Goal: Task Accomplishment & Management: Manage account settings

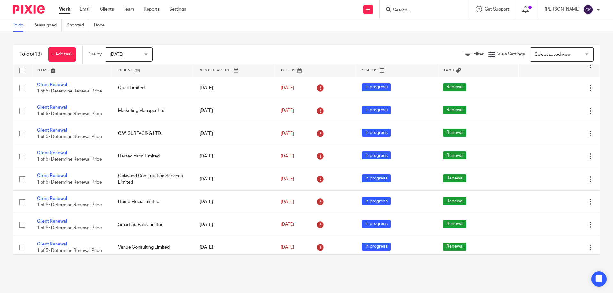
scroll to position [122, 0]
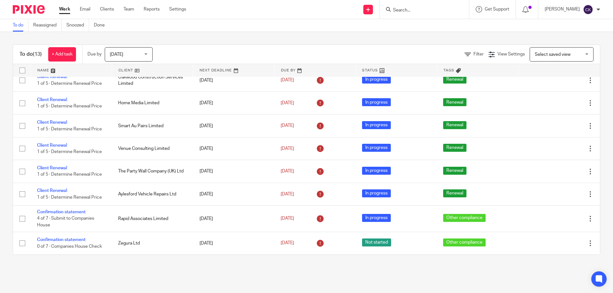
click at [414, 10] on input "Search" at bounding box center [420, 11] width 57 height 6
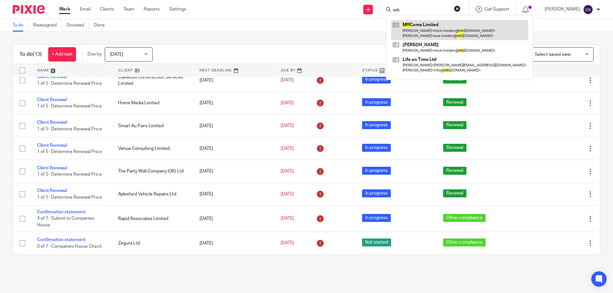
type input "mh"
click at [418, 24] on link at bounding box center [459, 30] width 137 height 20
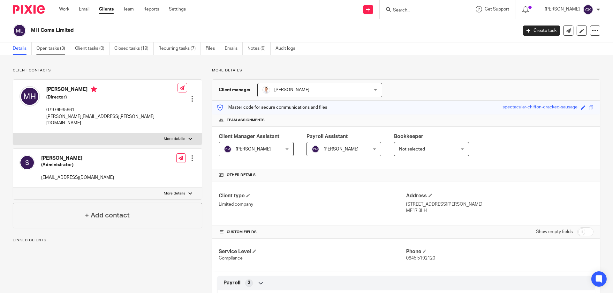
click at [47, 49] on link "Open tasks (3)" at bounding box center [53, 48] width 34 height 12
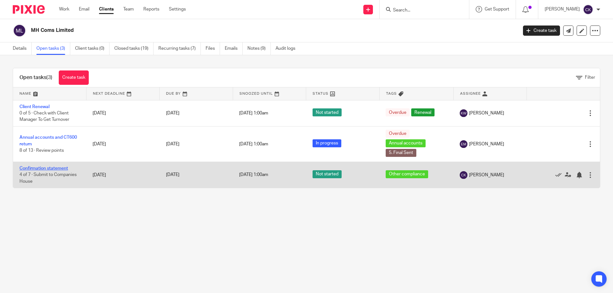
click at [35, 169] on link "Confirmation statement" at bounding box center [43, 168] width 49 height 4
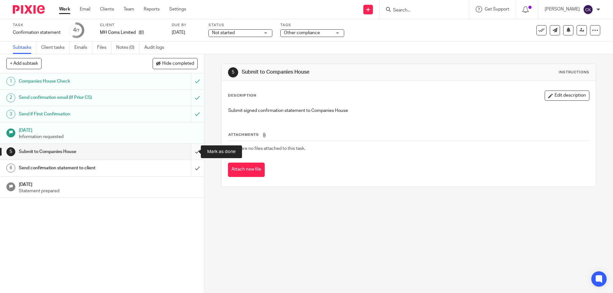
click at [191, 150] on input "submit" at bounding box center [102, 152] width 204 height 16
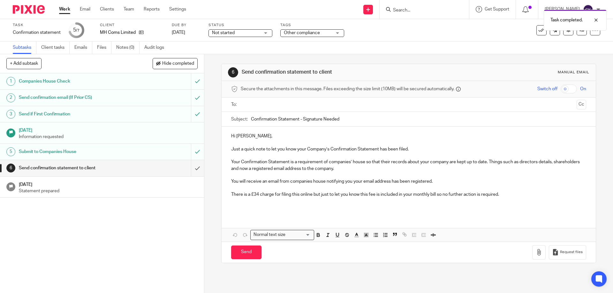
click at [285, 104] on input "text" at bounding box center [408, 104] width 331 height 7
drag, startPoint x: 343, startPoint y: 121, endPoint x: 298, endPoint y: 124, distance: 45.7
click at [299, 124] on input "Confirmation Statement - Signature Needed" at bounding box center [418, 121] width 335 height 14
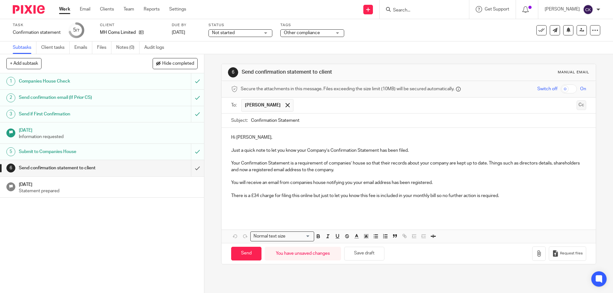
type input "Confirmation Statement"
click at [577, 104] on button "Cc" at bounding box center [582, 106] width 10 height 10
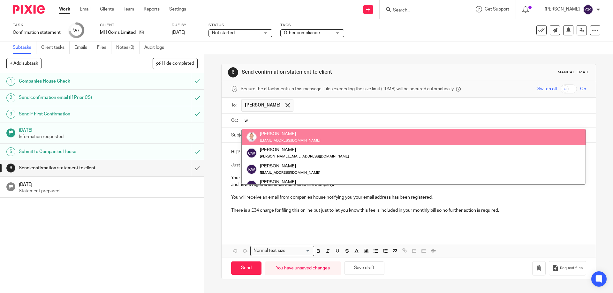
type input "w"
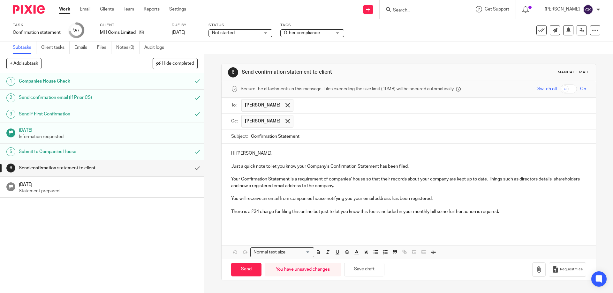
click at [243, 231] on div "Hi Mick, Just a quick note to let you know your Company’s Confirmation Statemen…" at bounding box center [409, 188] width 374 height 89
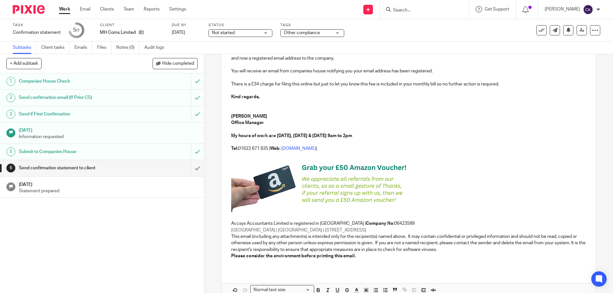
scroll to position [148, 0]
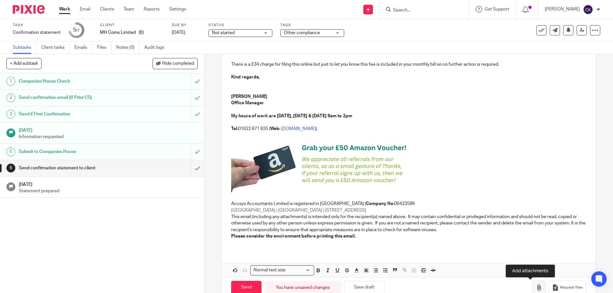
click at [536, 290] on icon "button" at bounding box center [539, 288] width 6 height 6
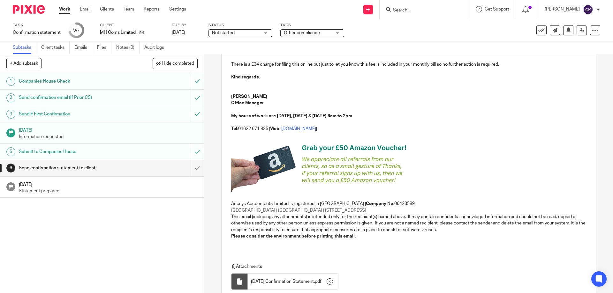
scroll to position [198, 0]
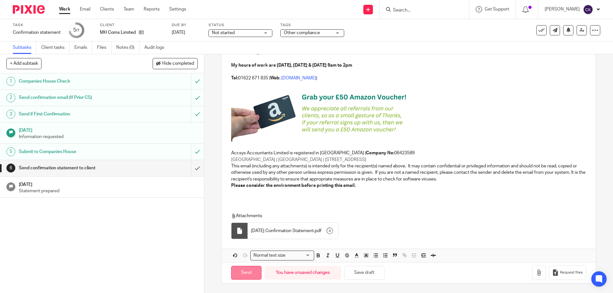
click at [247, 271] on input "Send" at bounding box center [246, 273] width 30 height 14
type input "Sent"
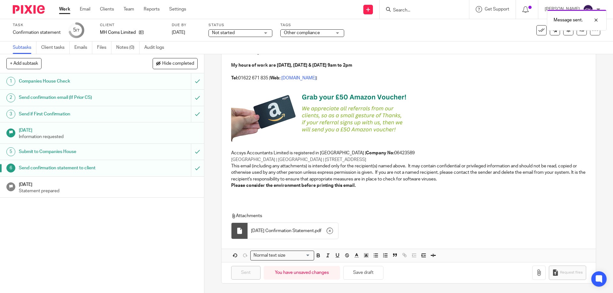
click at [149, 180] on h1 "22 Aug 2025" at bounding box center [108, 184] width 179 height 8
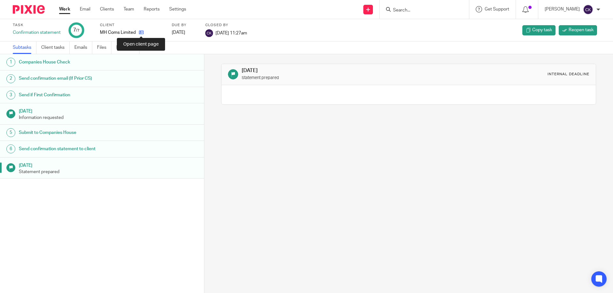
click at [139, 32] on icon at bounding box center [141, 32] width 5 height 5
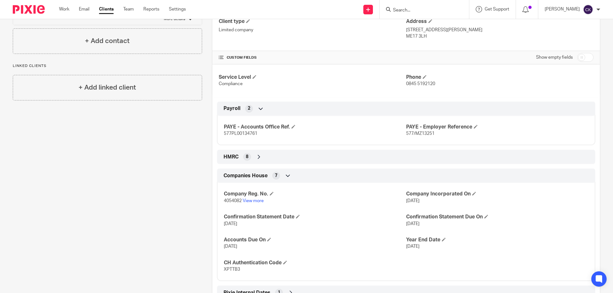
scroll to position [192, 0]
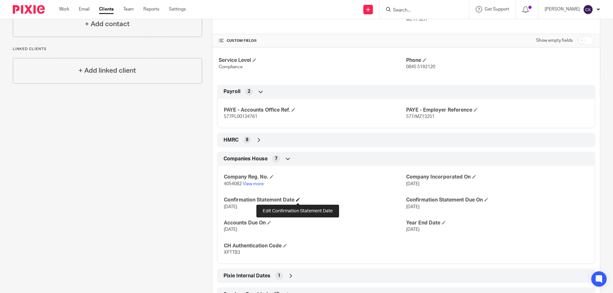
click at [297, 199] on span at bounding box center [298, 200] width 4 height 4
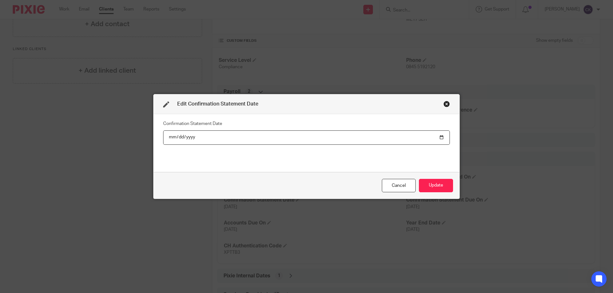
click at [188, 136] on input "2025-08-16" at bounding box center [306, 138] width 287 height 14
type input "2026-08-16"
click at [443, 189] on button "Update" at bounding box center [436, 186] width 34 height 14
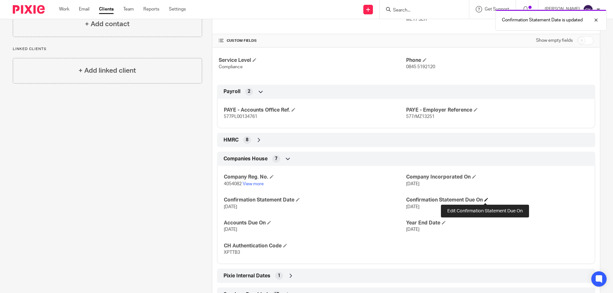
click at [487, 199] on span at bounding box center [486, 200] width 4 height 4
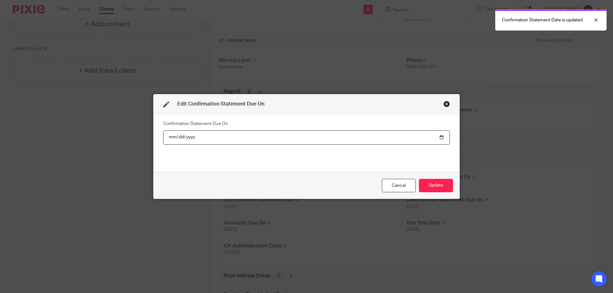
click at [182, 137] on input "2025-08-30" at bounding box center [306, 138] width 287 height 14
type input "2026-08-30"
click at [448, 186] on button "Update" at bounding box center [436, 186] width 34 height 14
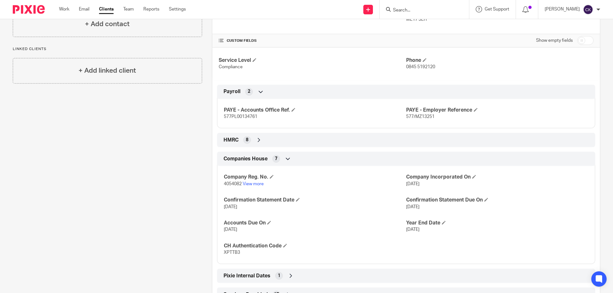
scroll to position [96, 0]
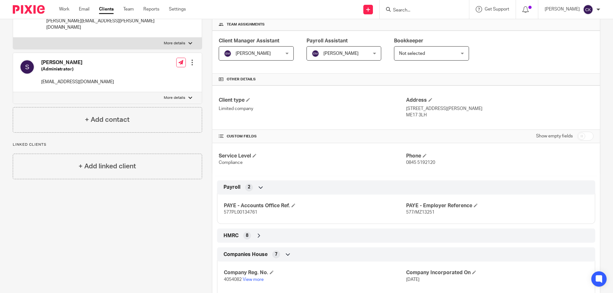
click at [417, 3] on div at bounding box center [424, 9] width 89 height 19
click at [415, 12] on input "Search" at bounding box center [420, 11] width 57 height 6
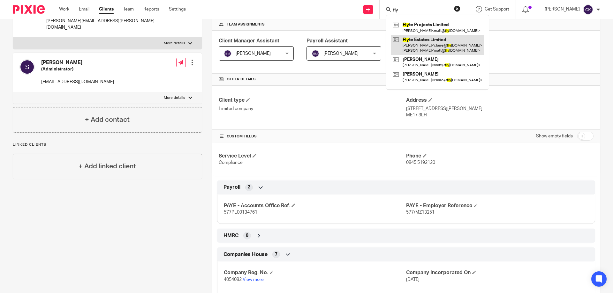
type input "fly"
click at [448, 42] on link at bounding box center [437, 45] width 93 height 20
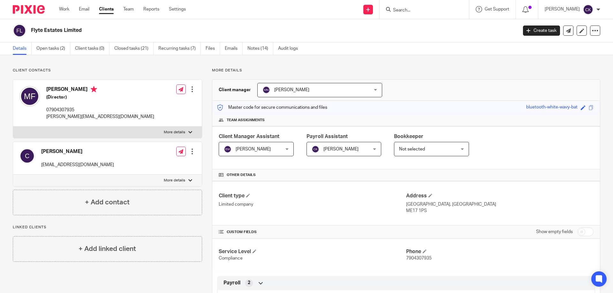
click at [401, 8] on input "Search" at bounding box center [420, 11] width 57 height 6
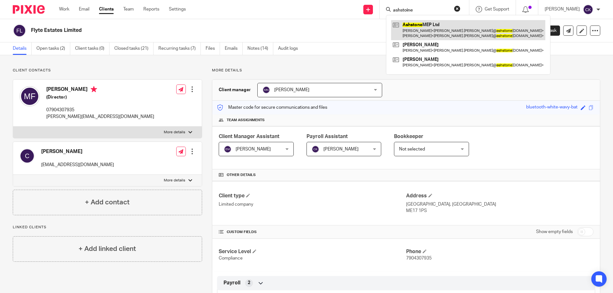
type input "ashstoine"
click at [421, 29] on link at bounding box center [468, 30] width 154 height 20
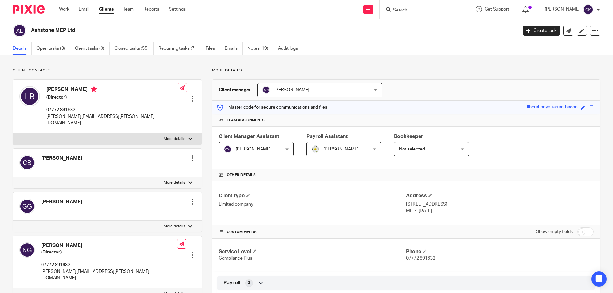
click at [413, 11] on input "Search" at bounding box center [420, 11] width 57 height 6
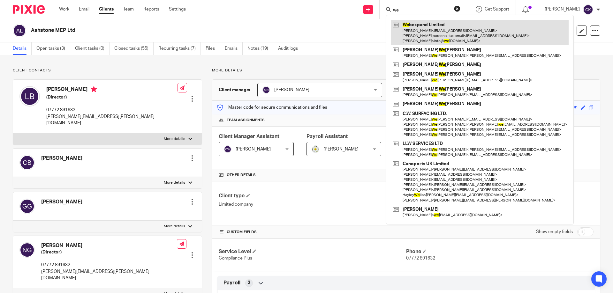
type input "we"
click at [410, 24] on link at bounding box center [480, 32] width 178 height 25
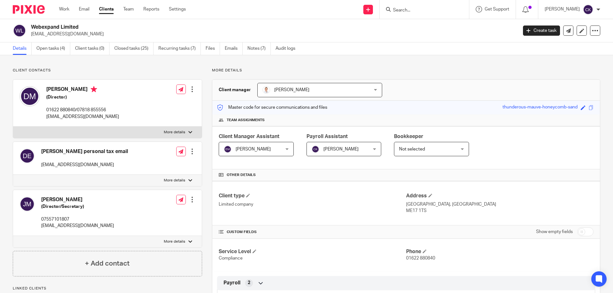
click at [436, 12] on input "Search" at bounding box center [420, 11] width 57 height 6
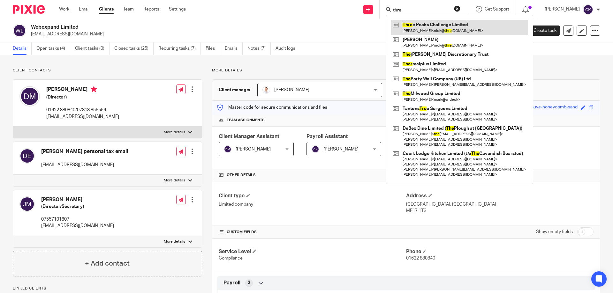
type input "thre"
click at [436, 25] on link at bounding box center [459, 27] width 137 height 15
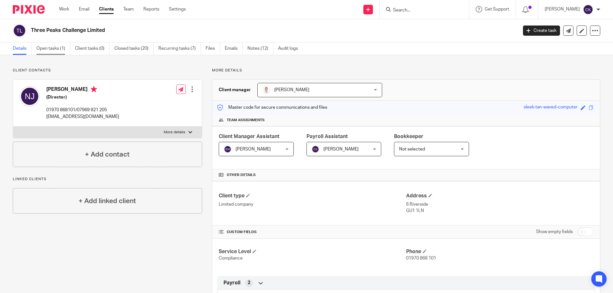
click at [55, 48] on link "Open tasks (1)" at bounding box center [53, 48] width 34 height 12
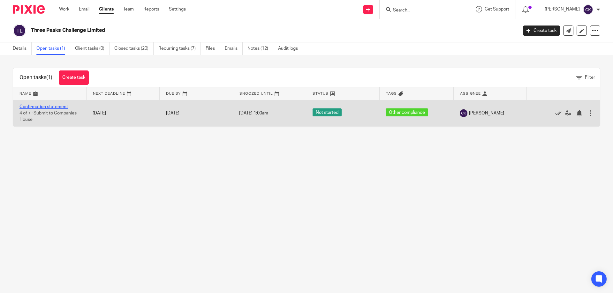
click at [47, 107] on link "Confirmation statement" at bounding box center [43, 107] width 49 height 4
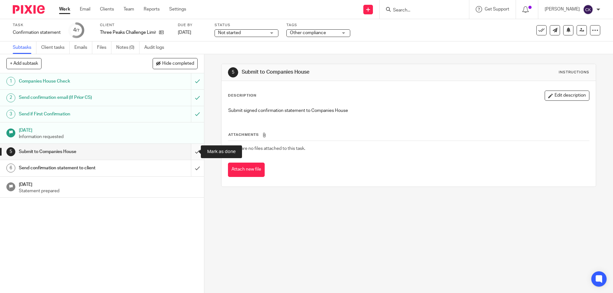
click at [191, 153] on input "submit" at bounding box center [102, 152] width 204 height 16
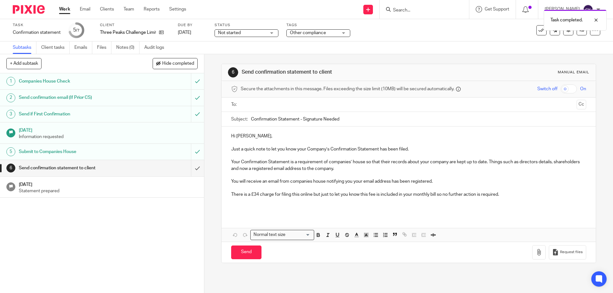
drag, startPoint x: 346, startPoint y: 118, endPoint x: 298, endPoint y: 117, distance: 48.5
click at [298, 117] on input "Confirmation Statement - Signature Needed" at bounding box center [418, 119] width 335 height 14
type input "Confirmation Statement"
click at [253, 103] on input "text" at bounding box center [408, 104] width 331 height 7
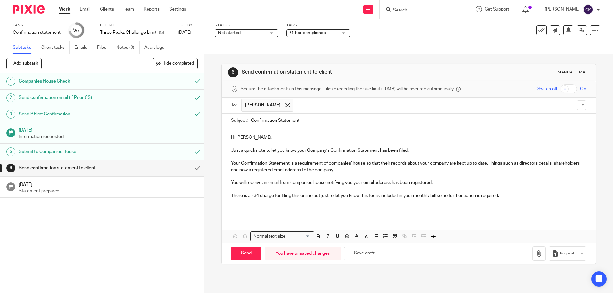
click at [238, 207] on p at bounding box center [408, 209] width 355 height 6
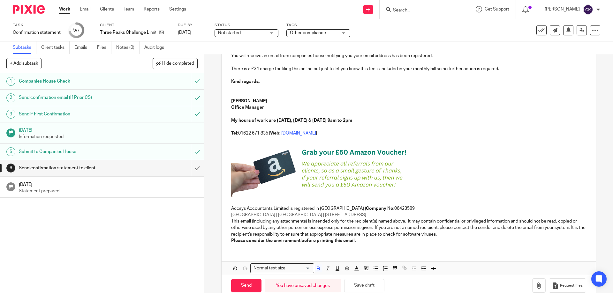
scroll to position [128, 0]
click at [536, 286] on icon "button" at bounding box center [539, 285] width 6 height 6
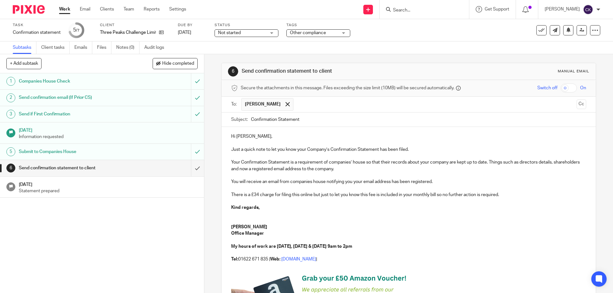
scroll to position [0, 0]
click at [577, 104] on button "Cc" at bounding box center [582, 106] width 10 height 10
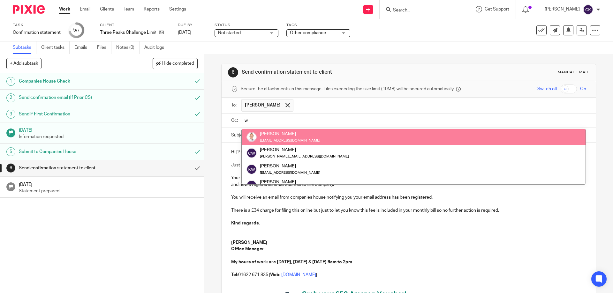
type input "w"
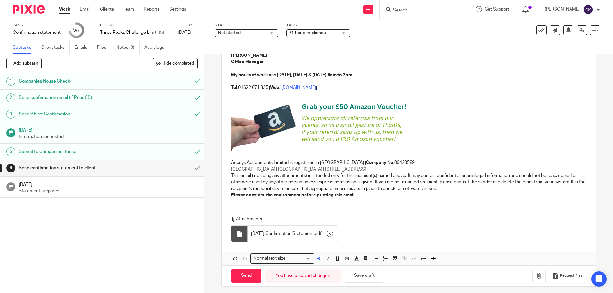
scroll to position [192, 0]
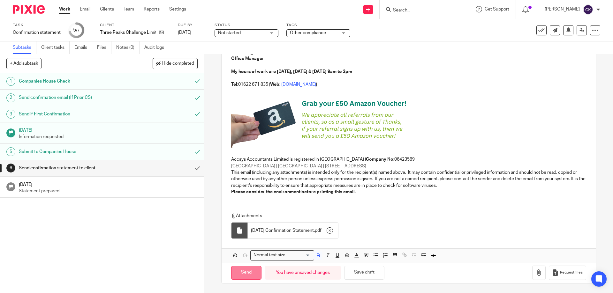
click at [244, 272] on input "Send" at bounding box center [246, 273] width 30 height 14
type input "Sent"
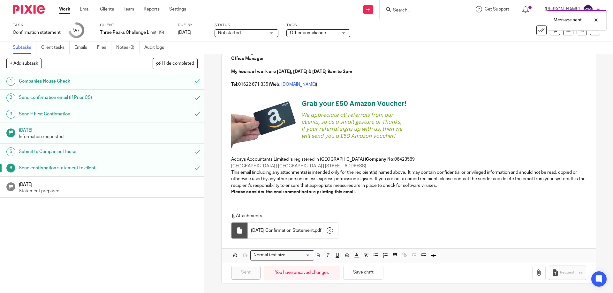
click at [104, 191] on p "Statement prepared" at bounding box center [108, 191] width 179 height 6
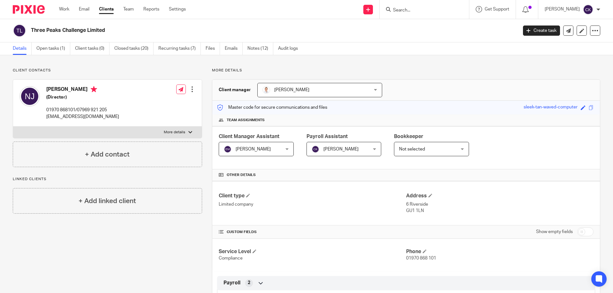
scroll to position [160, 0]
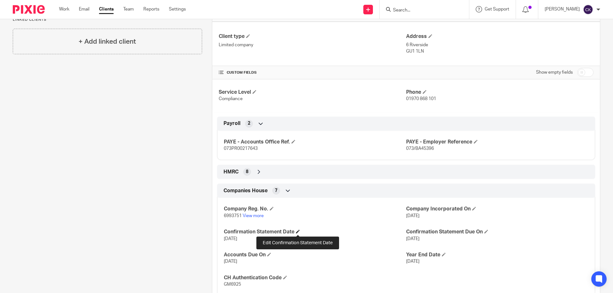
click at [296, 231] on span at bounding box center [298, 232] width 4 height 4
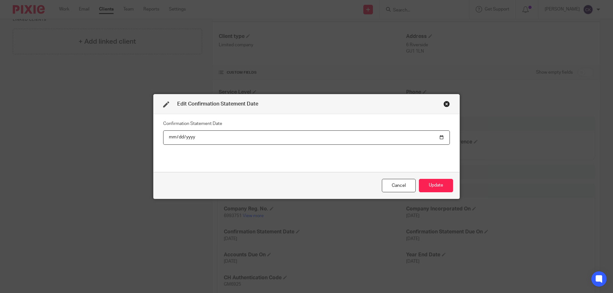
click at [190, 137] on input "[DATE]" at bounding box center [306, 138] width 287 height 14
type input "[DATE]"
click at [439, 183] on button "Update" at bounding box center [436, 186] width 34 height 14
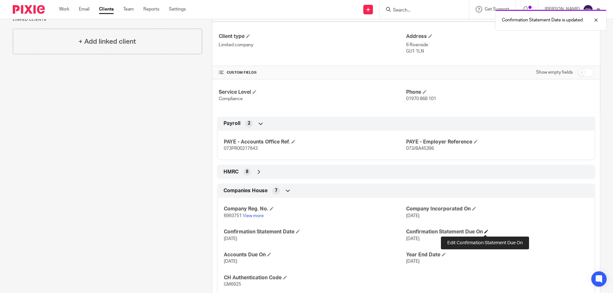
click at [485, 231] on span at bounding box center [486, 232] width 4 height 4
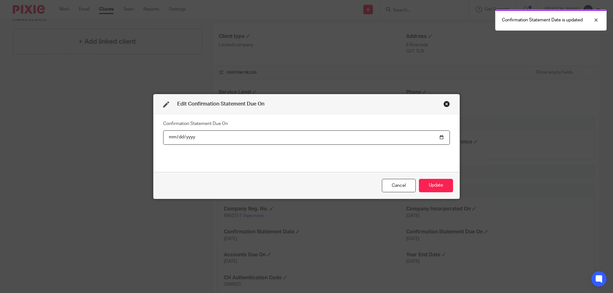
click at [185, 136] on input "[DATE]" at bounding box center [306, 138] width 287 height 14
type input "[DATE]"
click at [444, 186] on button "Update" at bounding box center [436, 186] width 34 height 14
